Goal: Information Seeking & Learning: Learn about a topic

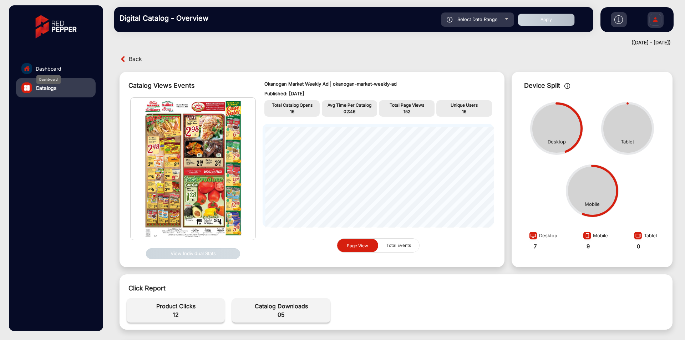
click at [46, 66] on span "Dashboard" at bounding box center [49, 68] width 26 height 7
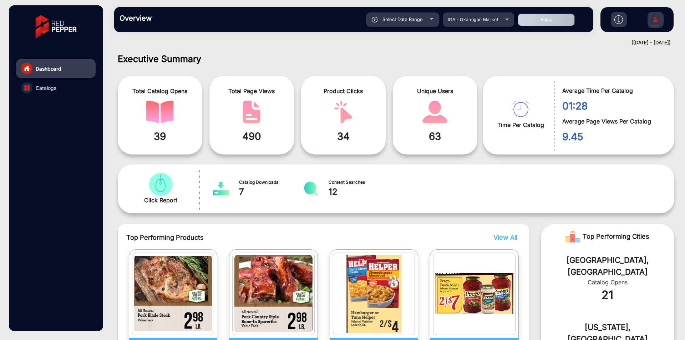
click at [62, 84] on link "Catalogs" at bounding box center [56, 87] width 80 height 19
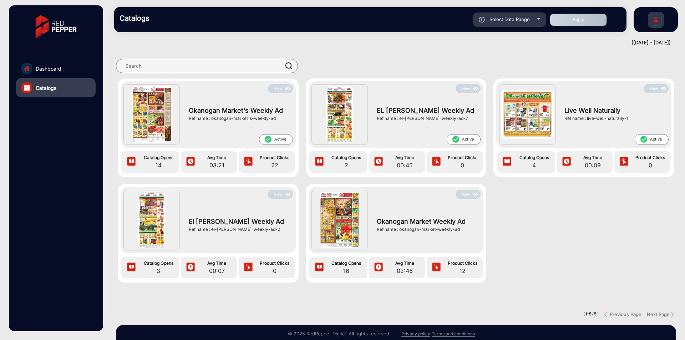
click at [467, 193] on button "View" at bounding box center [468, 194] width 25 height 9
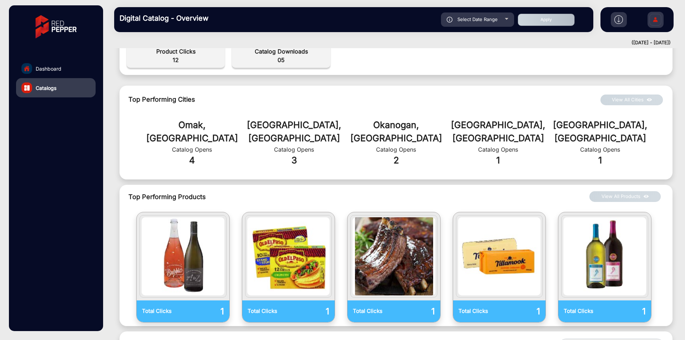
click at [32, 65] on link "Dashboard" at bounding box center [56, 68] width 80 height 19
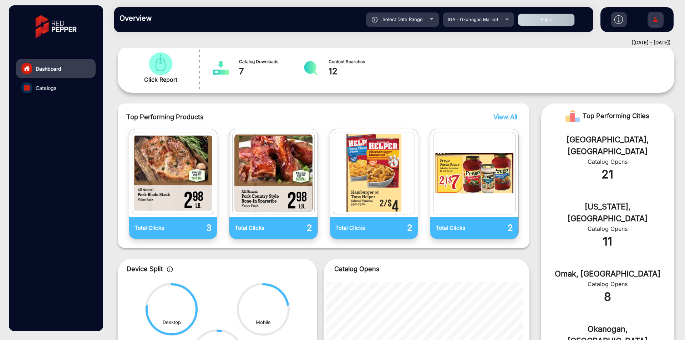
scroll to position [143, 0]
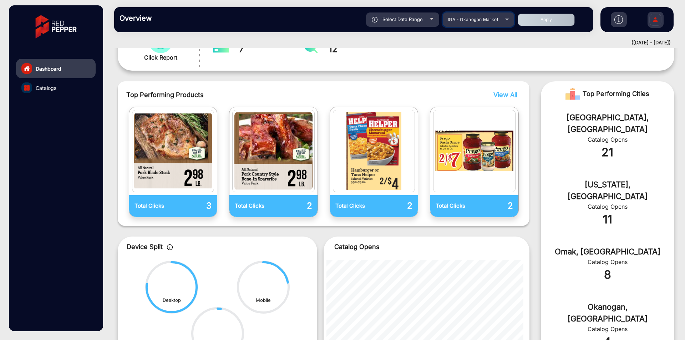
click at [469, 22] on div "IGA - Okanogan Market" at bounding box center [473, 19] width 57 height 9
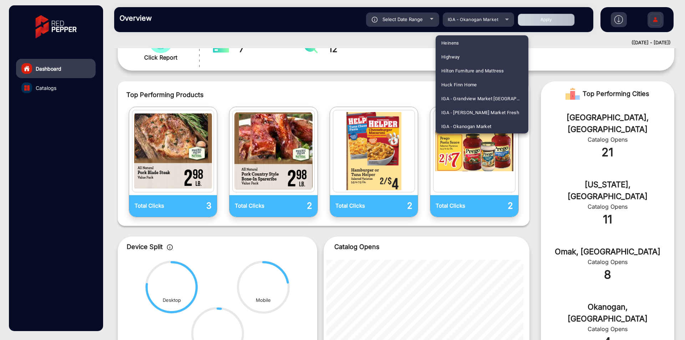
scroll to position [1102, 0]
click at [470, 81] on span "IGA - Quincy Market" at bounding box center [462, 84] width 43 height 14
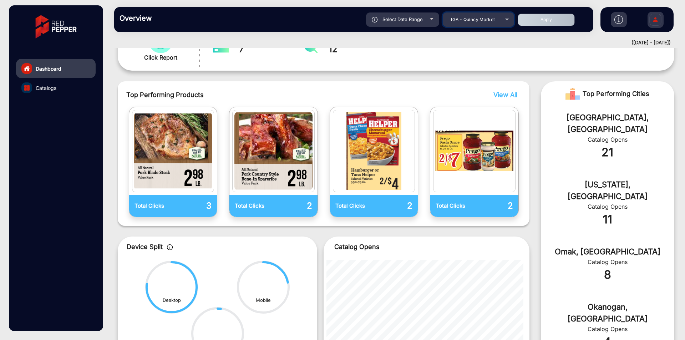
click at [471, 23] on div "IGA - Quincy Market" at bounding box center [473, 19] width 57 height 9
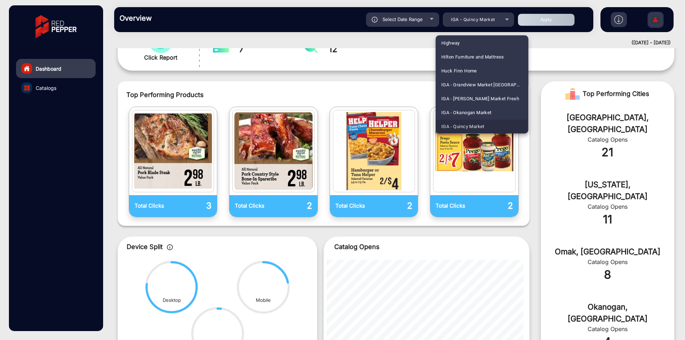
click at [459, 126] on span "IGA - Quincy Market" at bounding box center [462, 127] width 43 height 14
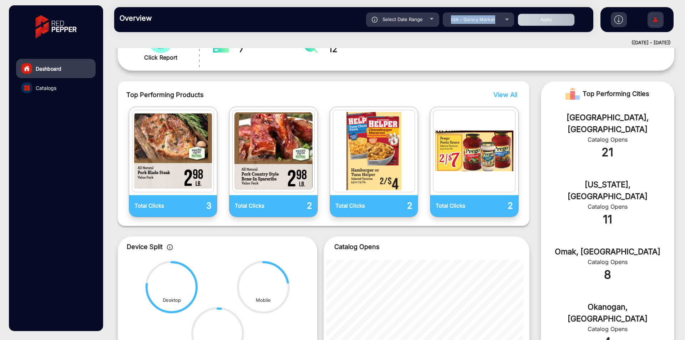
click at [539, 20] on button "Apply" at bounding box center [546, 20] width 57 height 12
type input "[DATE]"
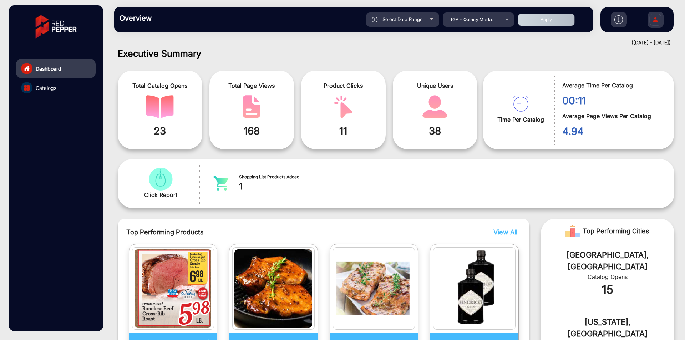
click at [359, 39] on div "([DATE] - [DATE])" at bounding box center [389, 42] width 564 height 7
click at [396, 14] on div "Select Date Range" at bounding box center [402, 19] width 73 height 14
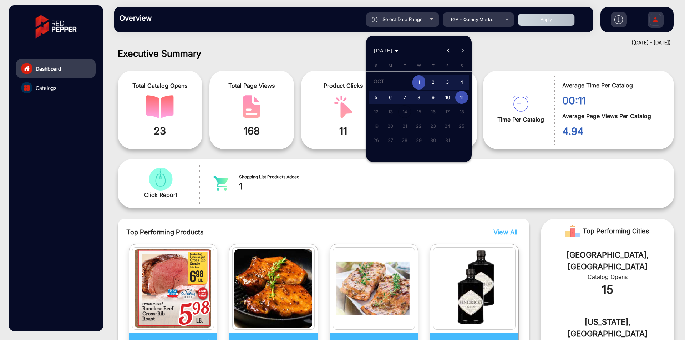
click at [329, 31] on div at bounding box center [342, 170] width 685 height 340
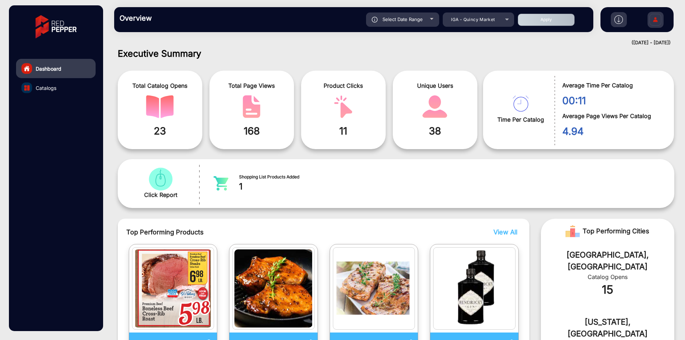
click at [253, 128] on span "168" at bounding box center [252, 130] width 74 height 15
click at [266, 127] on span "168" at bounding box center [252, 130] width 74 height 15
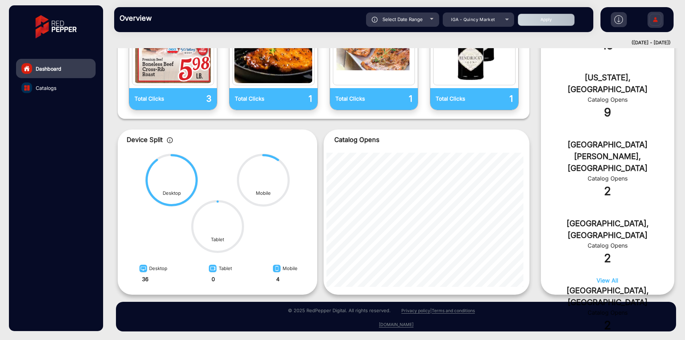
scroll to position [0, 0]
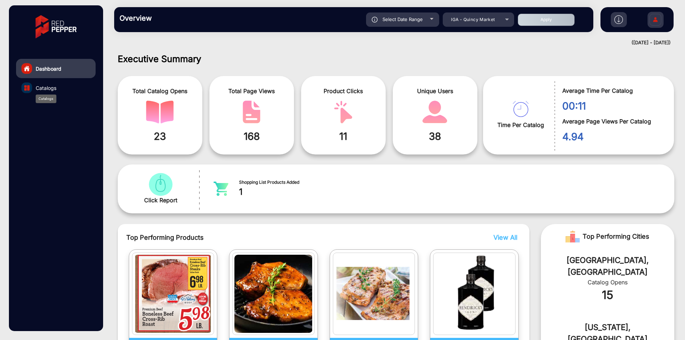
click at [48, 86] on span "Catalogs" at bounding box center [46, 87] width 21 height 7
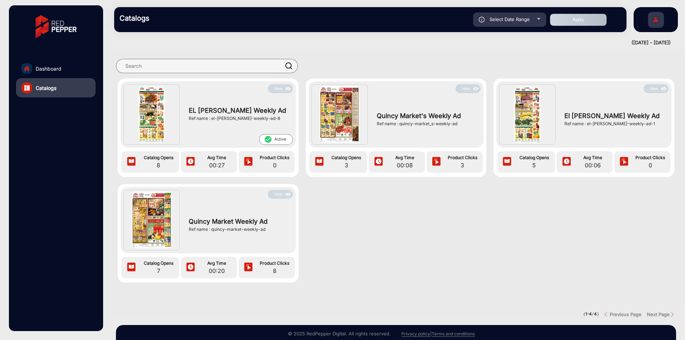
drag, startPoint x: 267, startPoint y: 230, endPoint x: 212, endPoint y: 237, distance: 56.1
click at [212, 237] on div "Quincy Market Weekly Ad Ref name : quincy-market-weekly-ad" at bounding box center [238, 225] width 107 height 52
copy div "quincy-market-weekly-ad"
click at [321, 239] on div "View EL [PERSON_NAME] Weekly Ad Ref name : el-[PERSON_NAME]-weekly-ad-8 check_c…" at bounding box center [396, 188] width 578 height 218
drag, startPoint x: 268, startPoint y: 233, endPoint x: 211, endPoint y: 235, distance: 56.8
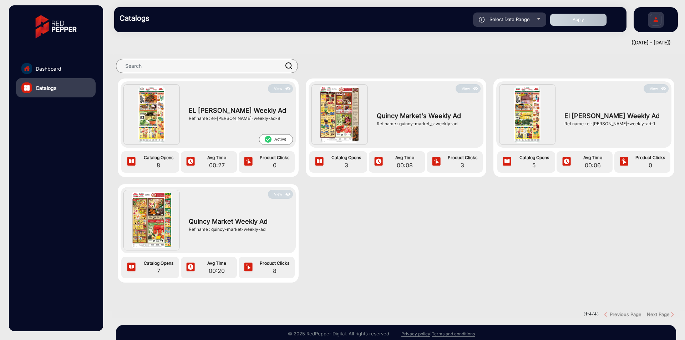
click at [211, 235] on div "Quincy Market Weekly Ad Ref name : quincy-market-weekly-ad" at bounding box center [238, 225] width 107 height 52
copy div "quincy-market-weekly-ad"
click at [278, 196] on button "View" at bounding box center [280, 194] width 25 height 9
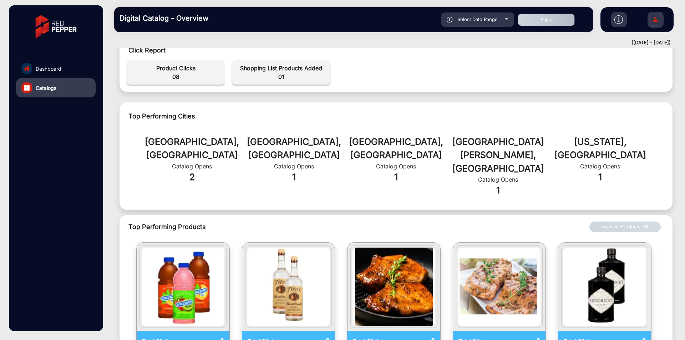
scroll to position [381, 0]
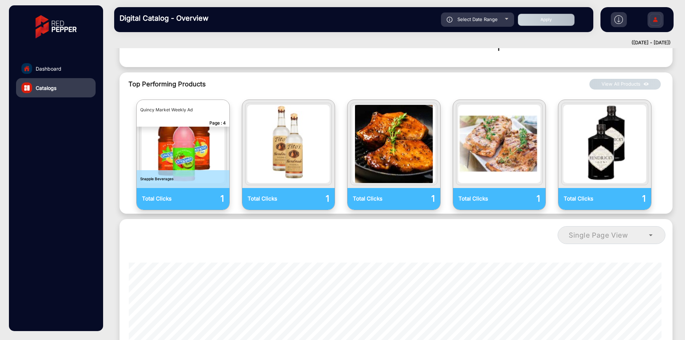
click at [181, 105] on img "catalog" at bounding box center [183, 144] width 83 height 78
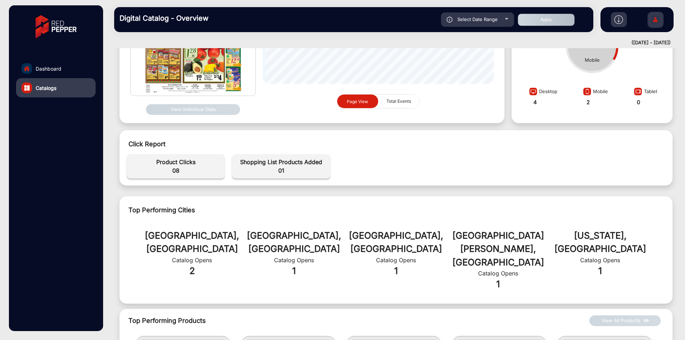
scroll to position [285, 0]
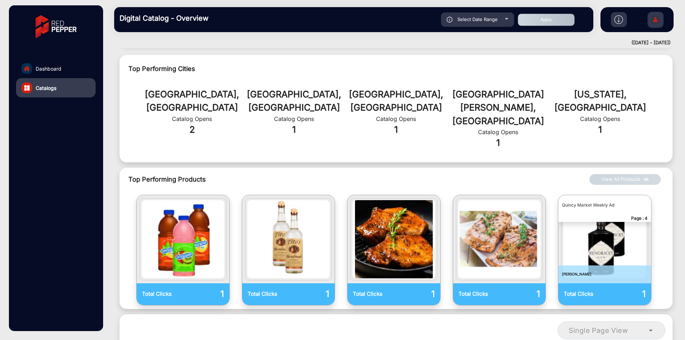
click at [633, 174] on button "View All Products" at bounding box center [625, 179] width 71 height 11
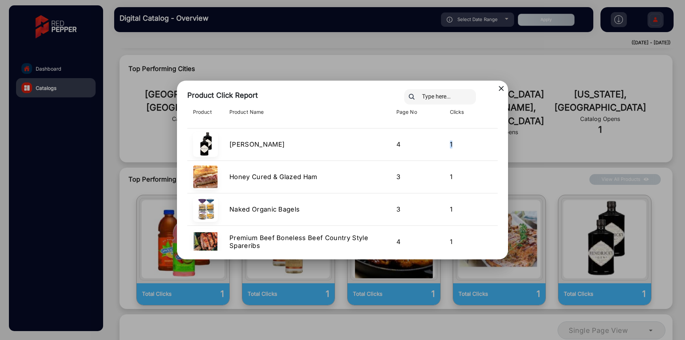
drag, startPoint x: 456, startPoint y: 142, endPoint x: 430, endPoint y: 145, distance: 25.5
click at [430, 145] on tr "[PERSON_NAME] 4 1" at bounding box center [342, 144] width 310 height 32
drag, startPoint x: 456, startPoint y: 176, endPoint x: 442, endPoint y: 178, distance: 14.5
click at [444, 178] on td "1" at bounding box center [471, 177] width 54 height 32
drag, startPoint x: 464, startPoint y: 209, endPoint x: 441, endPoint y: 212, distance: 22.7
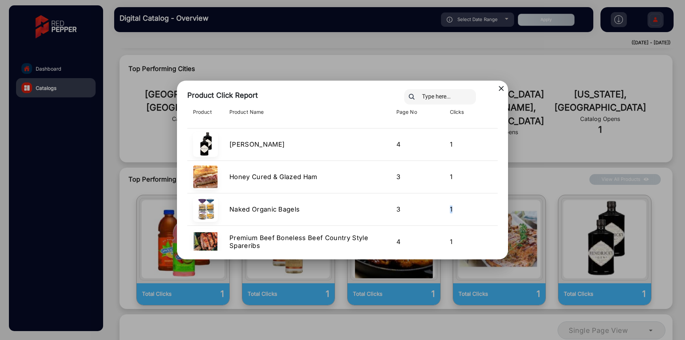
click at [441, 212] on tr "Naked Organic Bagels 3 1" at bounding box center [342, 209] width 310 height 32
drag, startPoint x: 455, startPoint y: 239, endPoint x: 436, endPoint y: 242, distance: 19.1
click at [436, 242] on tr "Premium Beef Boneless Beef Country Style Spareribs 4 1" at bounding box center [342, 242] width 310 height 32
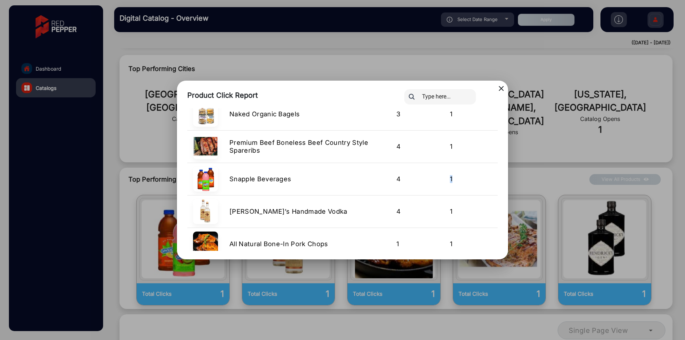
drag, startPoint x: 454, startPoint y: 180, endPoint x: 427, endPoint y: 183, distance: 27.3
click at [427, 183] on tr "Snapple Beverages 4 1" at bounding box center [342, 179] width 310 height 32
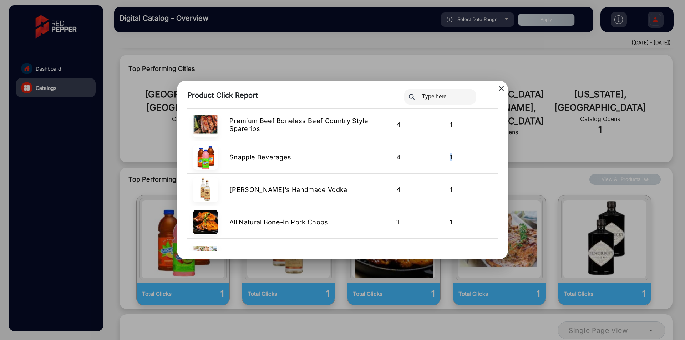
scroll to position [137, 0]
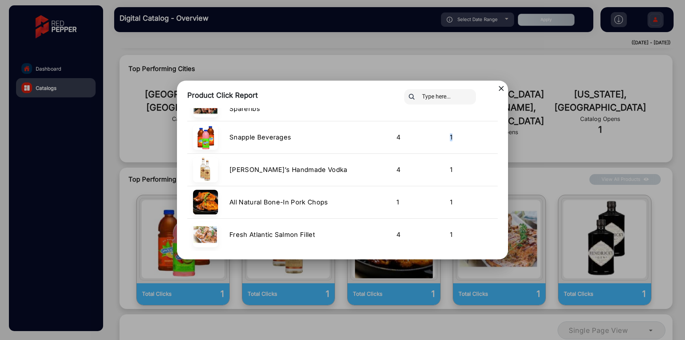
click at [504, 89] on mat-icon "close" at bounding box center [501, 88] width 9 height 9
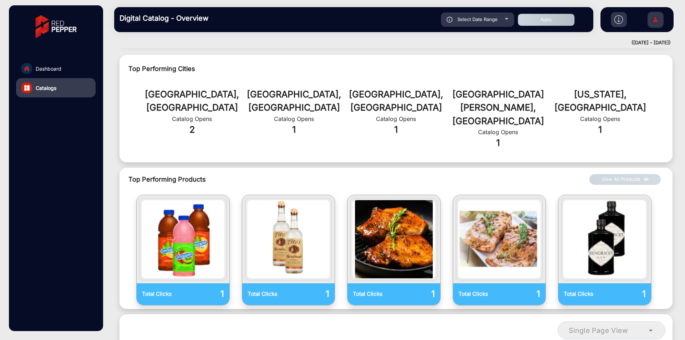
click at [65, 68] on link "Dashboard" at bounding box center [56, 68] width 80 height 19
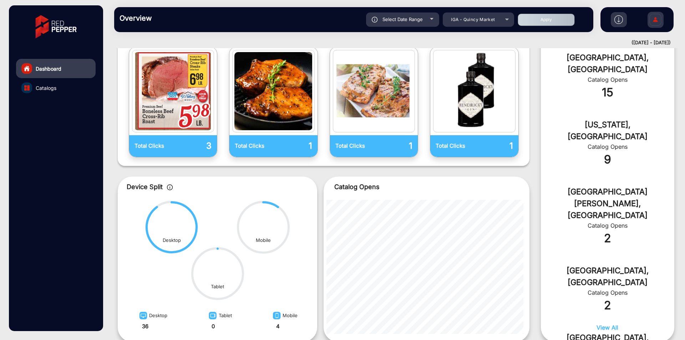
scroll to position [250, 0]
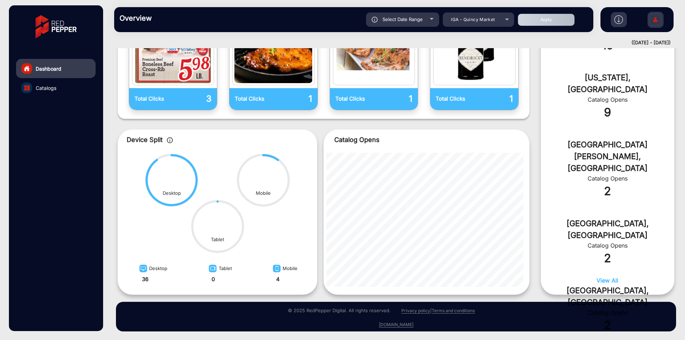
click at [601, 279] on span "View All" at bounding box center [608, 280] width 22 height 7
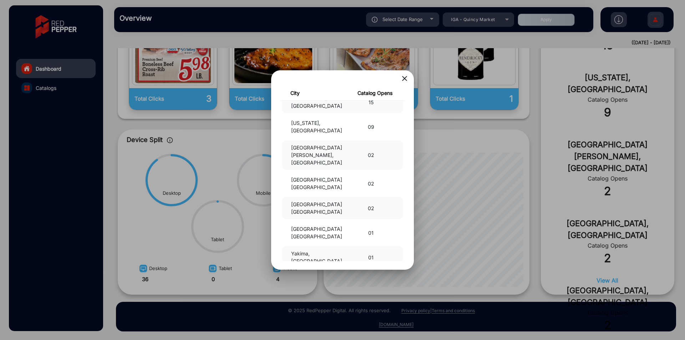
scroll to position [0, 0]
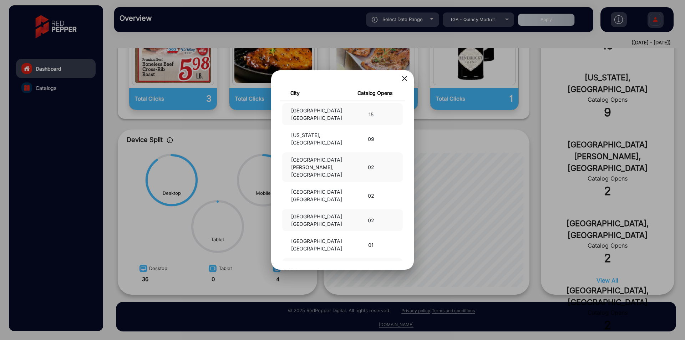
click at [405, 75] on mat-icon "close" at bounding box center [404, 78] width 9 height 9
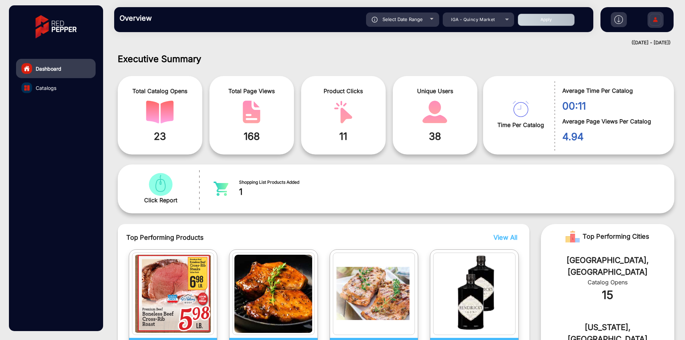
click at [173, 57] on h1 "Executive Summary" at bounding box center [396, 59] width 557 height 11
click at [233, 62] on h1 "Executive Summary" at bounding box center [396, 59] width 557 height 11
